Goal: Information Seeking & Learning: Learn about a topic

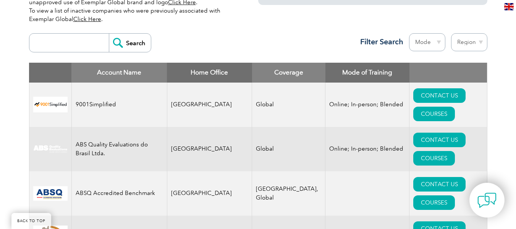
scroll to position [291, 0]
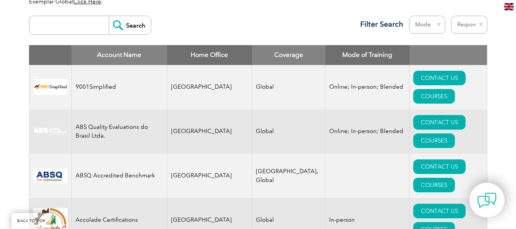
click at [471, 25] on select "Region [GEOGRAPHIC_DATA] [GEOGRAPHIC_DATA] [GEOGRAPHIC_DATA] [GEOGRAPHIC_DATA] …" at bounding box center [469, 25] width 36 height 18
select select "[GEOGRAPHIC_DATA]"
click at [451, 16] on select "Region [GEOGRAPHIC_DATA] [GEOGRAPHIC_DATA] [GEOGRAPHIC_DATA] [GEOGRAPHIC_DATA] …" at bounding box center [469, 25] width 36 height 18
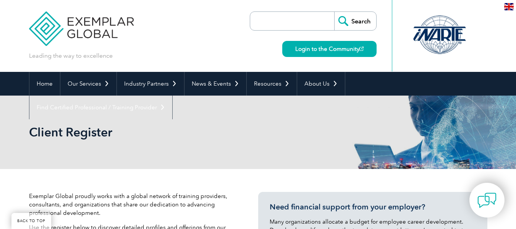
select select "[GEOGRAPHIC_DATA]"
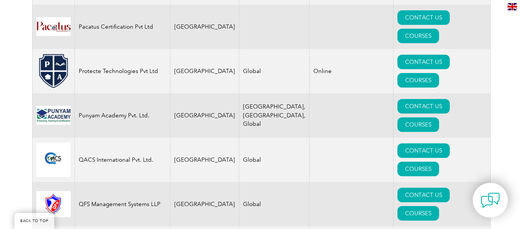
scroll to position [1475, 0]
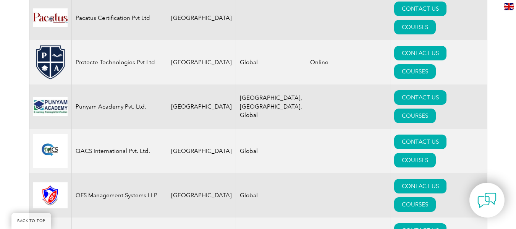
click at [516, 173] on html "BACK TO TOP Leading the way to excellence Search Login to the Community ▼ Home …" at bounding box center [258, 100] width 516 height 3150
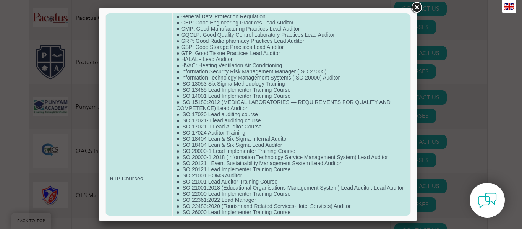
scroll to position [481, 0]
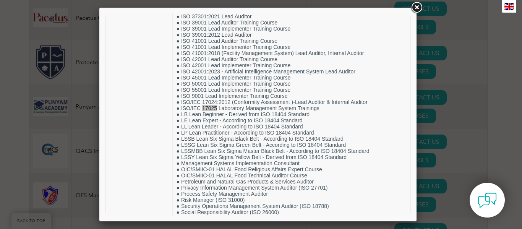
click at [415, 10] on link at bounding box center [416, 8] width 14 height 14
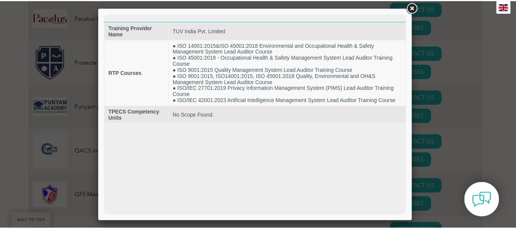
scroll to position [0, 0]
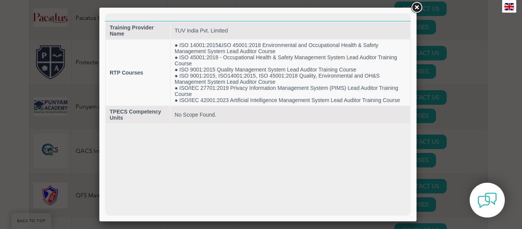
click at [417, 8] on link at bounding box center [416, 8] width 14 height 14
